Goal: Find specific page/section: Find specific page/section

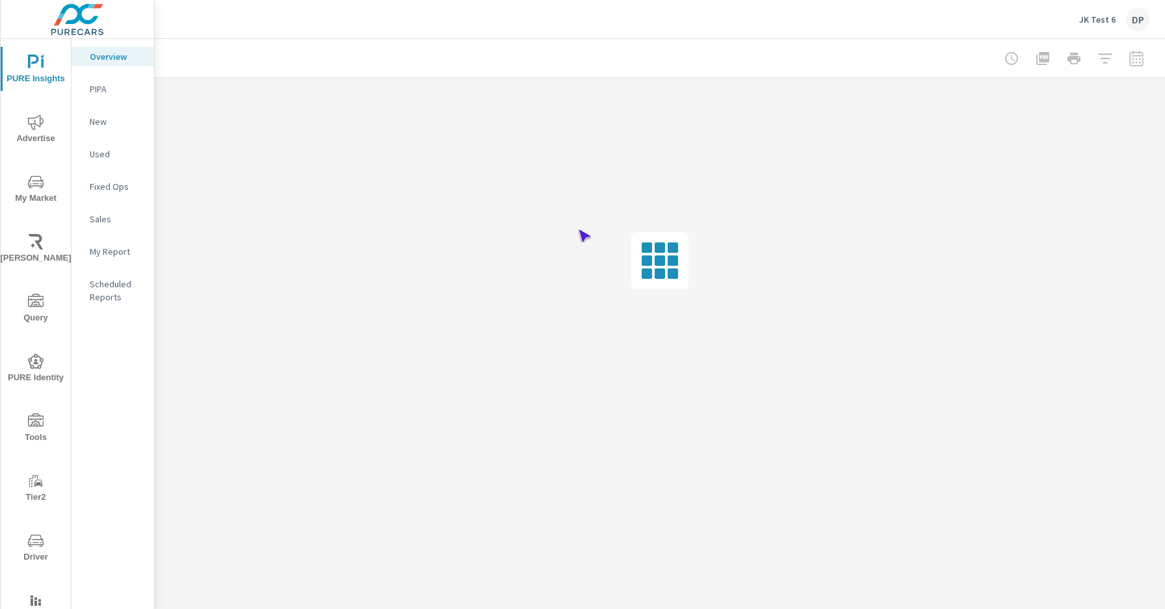
click at [33, 549] on span "Driver" at bounding box center [36, 549] width 62 height 32
